Goal: Navigation & Orientation: Go to known website

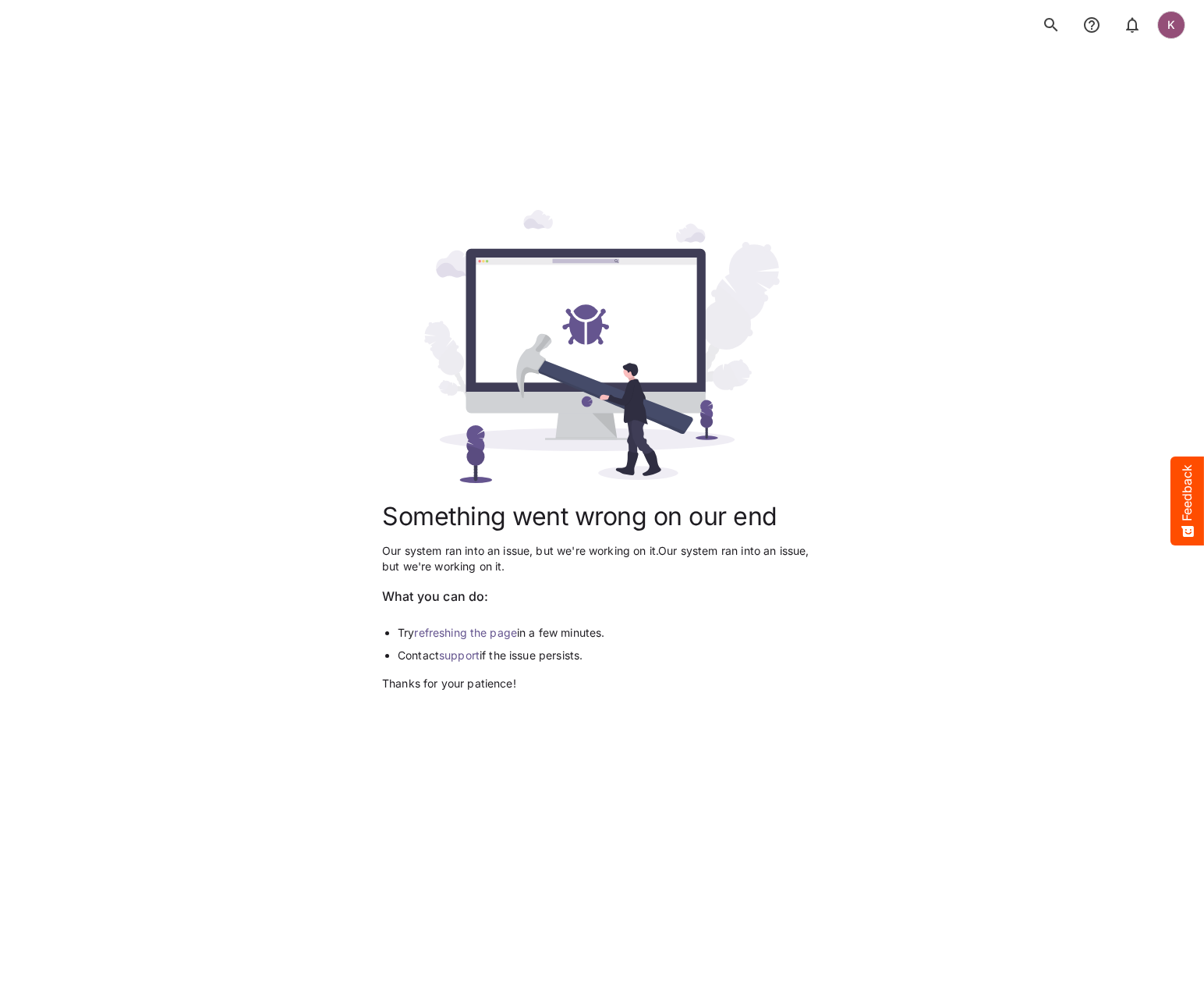
click at [625, 832] on div "Something went wrong on our end Our system ran into an issue, but we're working…" at bounding box center [602, 451] width 440 height 1002
click at [962, 673] on div "Something went wrong on our end Our system ran into an issue, but we're working…" at bounding box center [602, 451] width 1166 height 1002
